Goal: Task Accomplishment & Management: Use online tool/utility

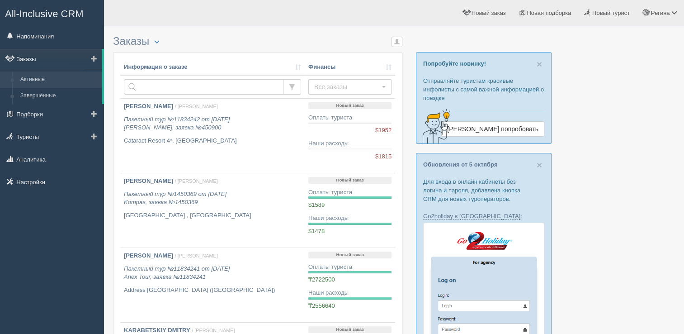
click at [40, 60] on link "Заказы" at bounding box center [51, 59] width 102 height 20
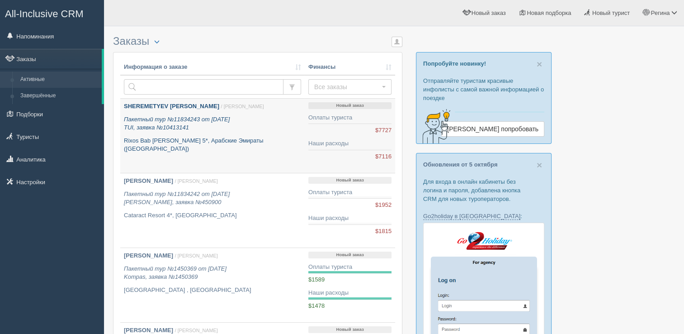
click at [170, 104] on b "SHEREMETYEV [PERSON_NAME]" at bounding box center [171, 106] width 95 height 7
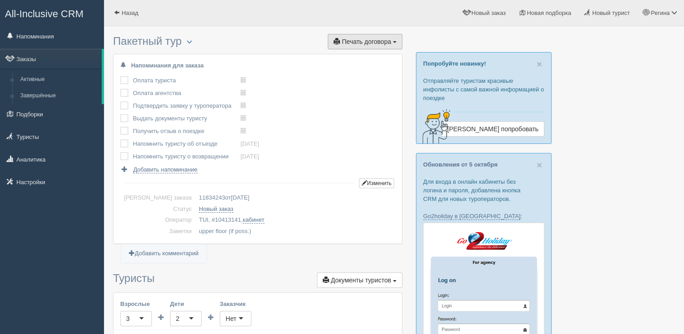
click at [366, 42] on span "Печать договора" at bounding box center [366, 41] width 49 height 7
click at [359, 57] on link "дОгоВор" at bounding box center [366, 58] width 71 height 15
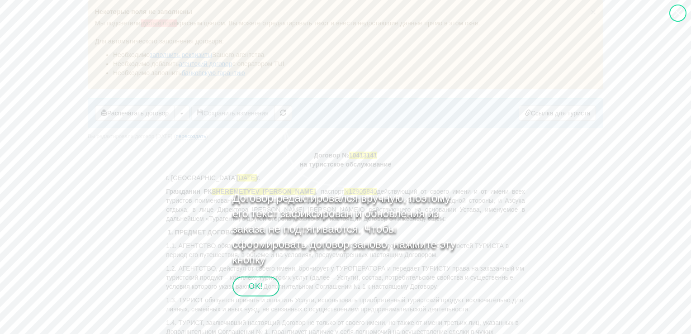
click at [254, 286] on div "OK!" at bounding box center [255, 286] width 47 height 20
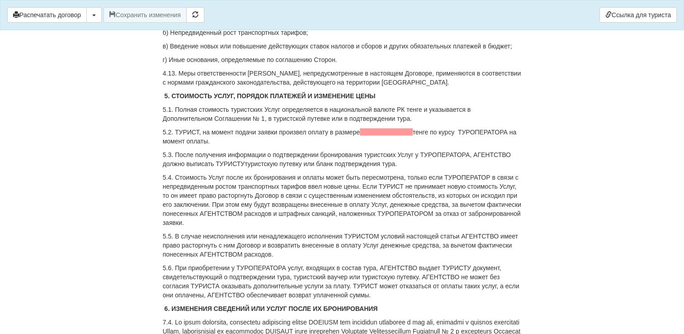
scroll to position [1808, 0]
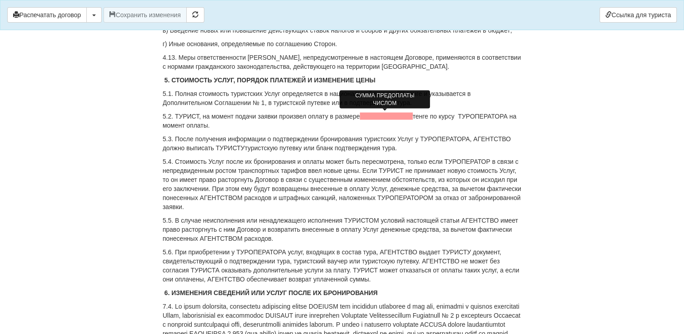
click at [362, 115] on span at bounding box center [386, 116] width 53 height 7
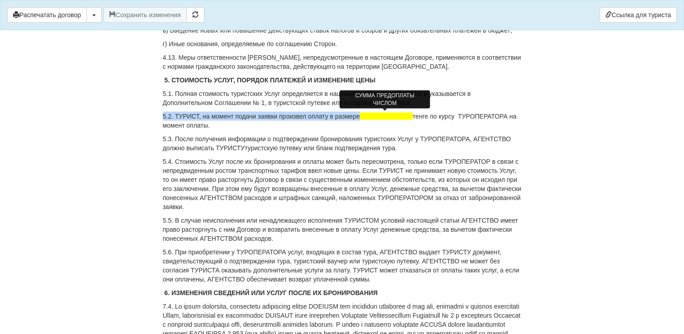
click at [361, 118] on span at bounding box center [386, 116] width 53 height 7
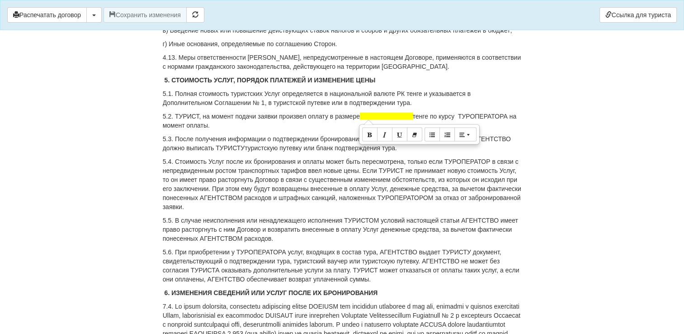
click at [305, 116] on p "5.2. ТУРИСТ, на момент подачи заявки произвел оплату в размере тенге по курсу Т…" at bounding box center [342, 121] width 359 height 18
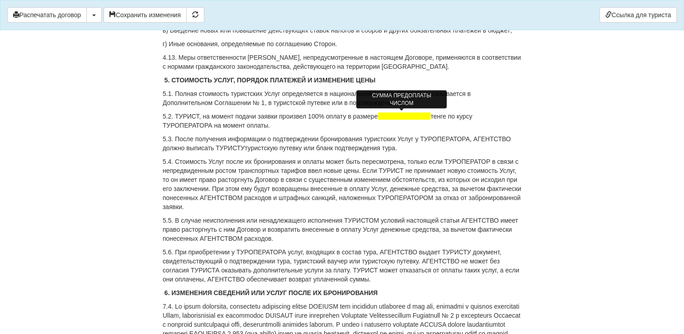
click at [393, 117] on span at bounding box center [404, 116] width 53 height 7
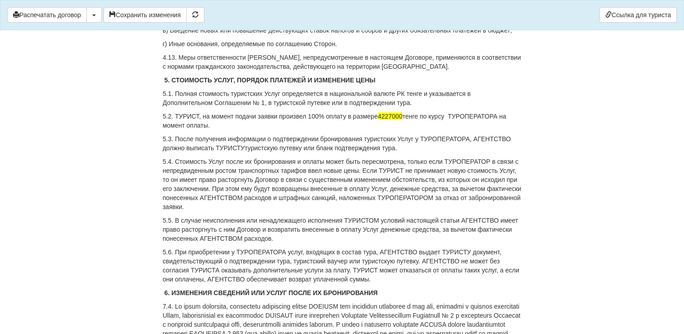
click at [506, 126] on p "5.2. ТУРИСТ, на момент подачи заявки произвел 100% оплату в размере 4227000 тен…" at bounding box center [342, 121] width 359 height 18
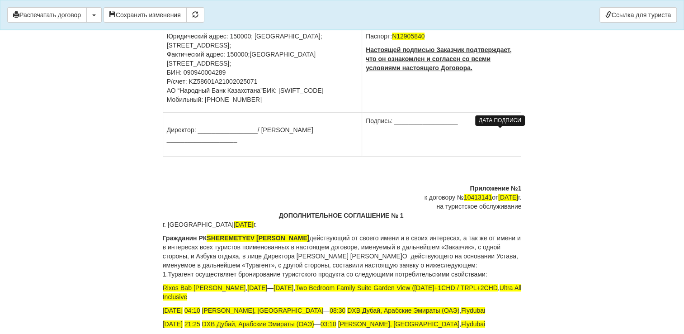
scroll to position [3617, 0]
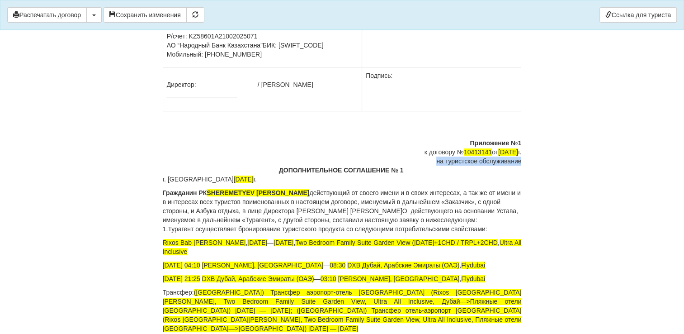
drag, startPoint x: 435, startPoint y: 98, endPoint x: 519, endPoint y: 97, distance: 84.6
click at [519, 156] on div "на туристское обслуживание" at bounding box center [342, 160] width 359 height 9
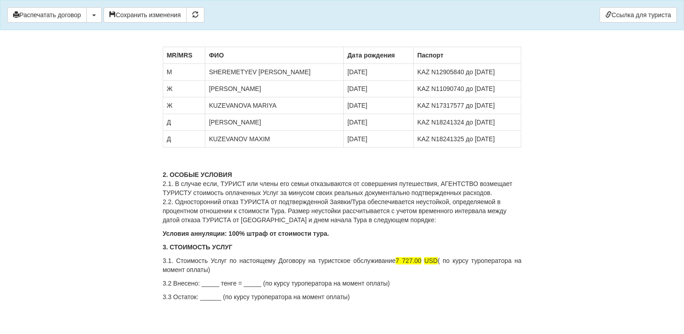
scroll to position [3950, 0]
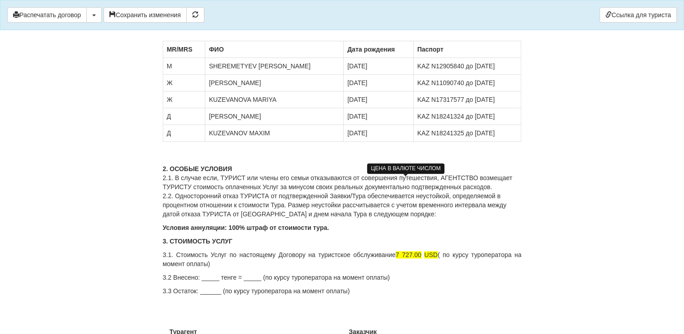
click at [417, 251] on span "7 727.00" at bounding box center [409, 254] width 26 height 7
click at [216, 273] on p "3.2 Внесено: _____ тенге = _____ (по курсу туроператора на момент оплаты)" at bounding box center [342, 277] width 359 height 9
click at [217, 286] on p "3.3 Остаток: ______ (по курсу туроператора на момент оплаты)" at bounding box center [342, 290] width 359 height 9
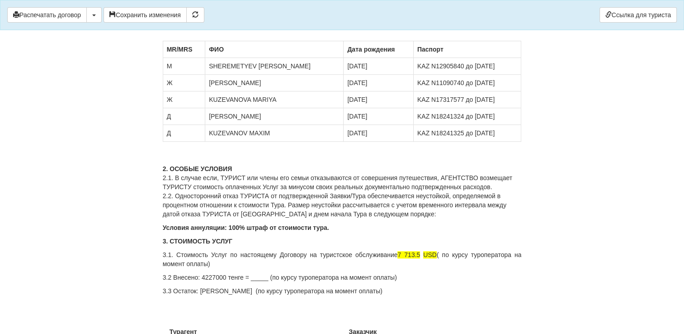
click at [264, 273] on p "3.2 Внесено: 4227000 тенге = _____ (по курсу туроператора на момент оплаты)" at bounding box center [342, 277] width 359 height 9
click at [314, 273] on p "3.2 Внесено: 4227000 тенге = 7713,5 долл (по курсу туроператора на момент оплат…" at bounding box center [342, 277] width 359 height 9
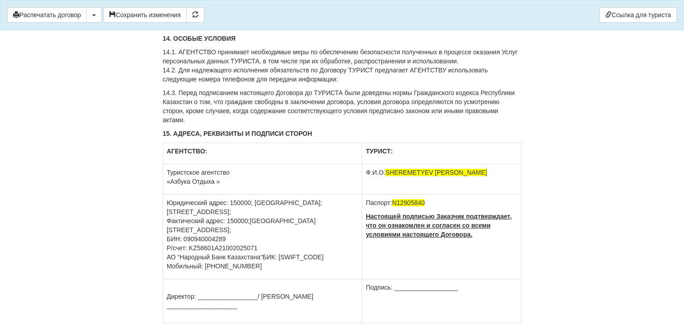
scroll to position [3516, 0]
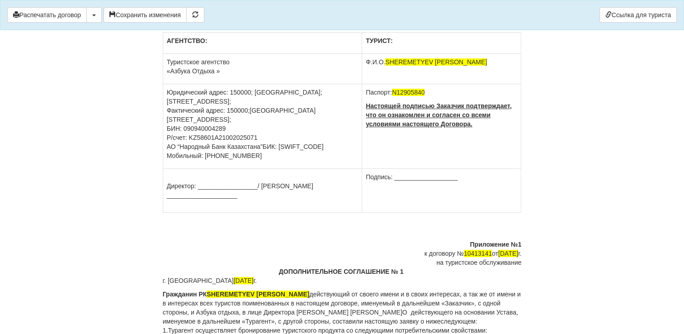
click at [516, 222] on b at bounding box center [518, 225] width 5 height 7
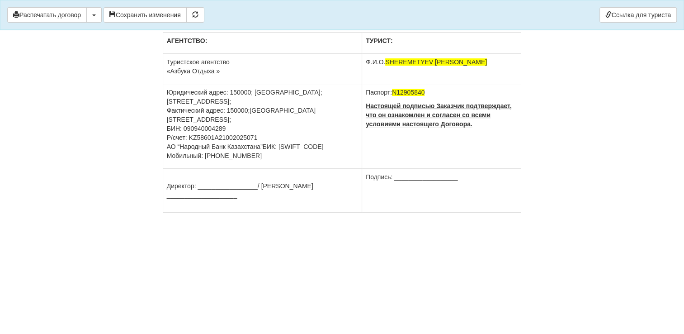
scroll to position [1001, 0]
